Goal: Check status: Check status

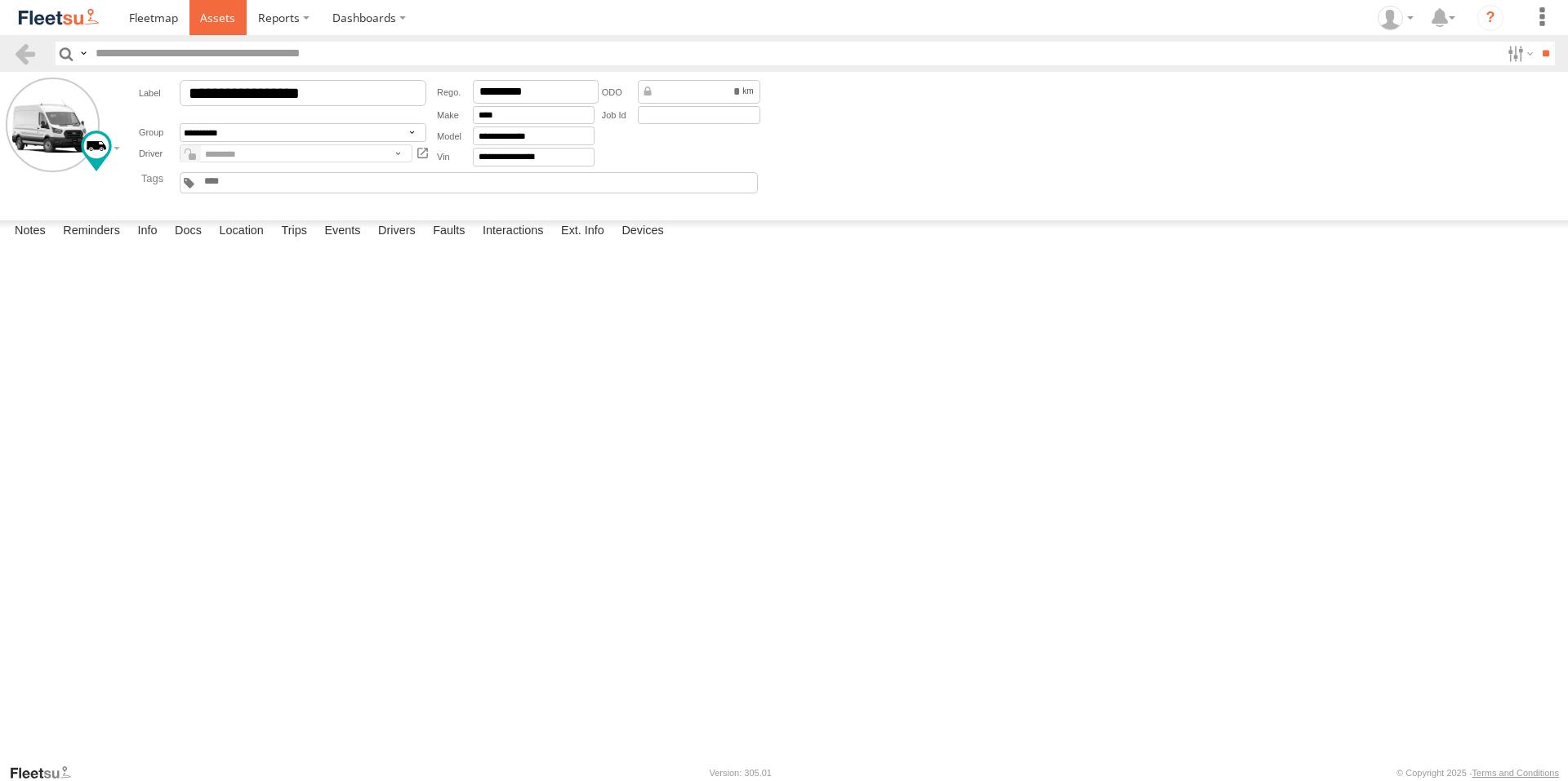
click at [216, 13] on span at bounding box center [218, 18] width 35 height 16
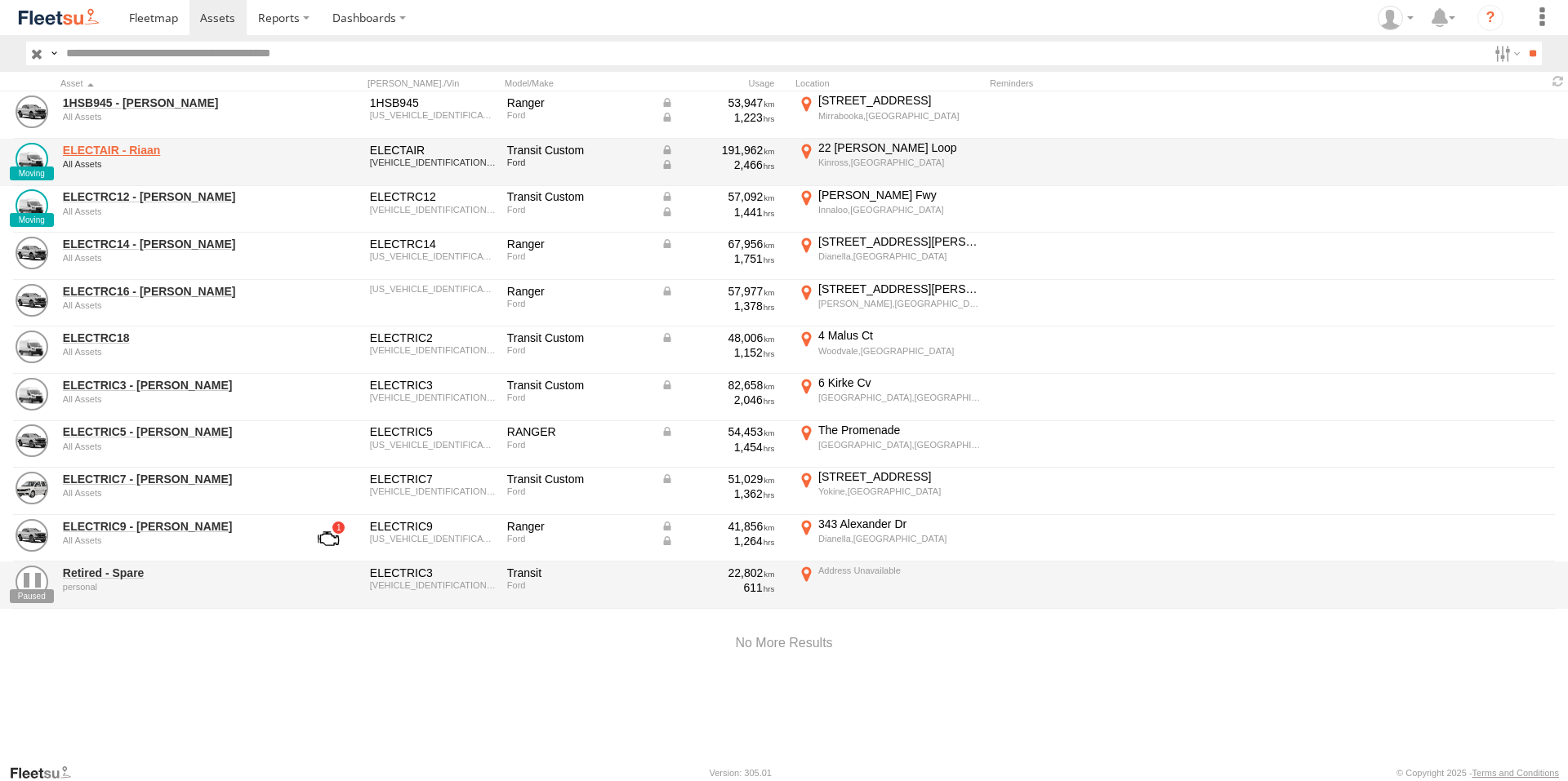
click at [141, 143] on link "ELECTAIR - Riaan" at bounding box center [174, 150] width 224 height 15
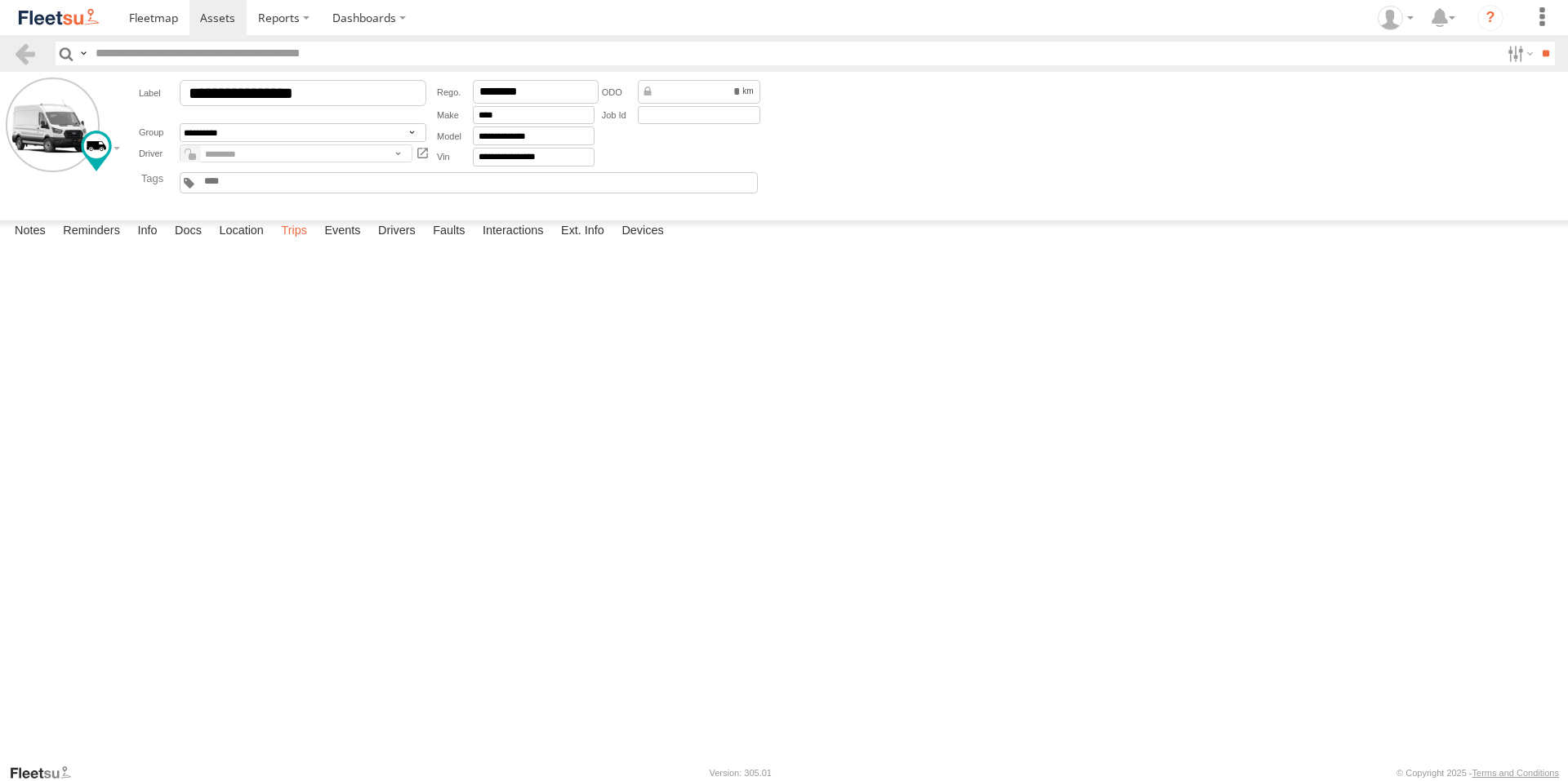
click at [292, 243] on label "Trips" at bounding box center [293, 231] width 43 height 23
click at [294, 243] on label "Trips" at bounding box center [293, 231] width 43 height 23
